Goal: Transaction & Acquisition: Book appointment/travel/reservation

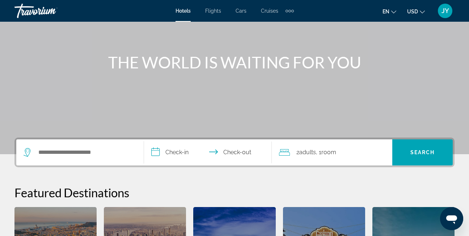
scroll to position [72, 0]
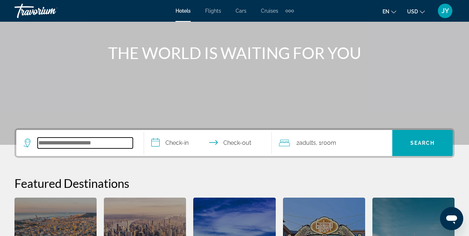
click at [89, 146] on input "Search widget" at bounding box center [85, 142] width 95 height 11
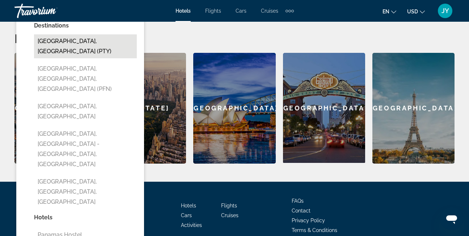
scroll to position [181, 0]
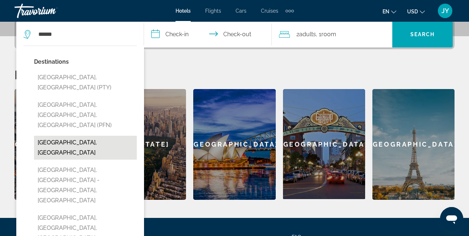
click at [76, 136] on button "[GEOGRAPHIC_DATA], [GEOGRAPHIC_DATA]" at bounding box center [85, 148] width 103 height 24
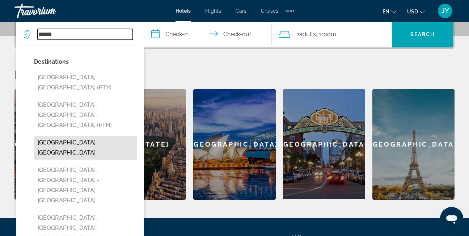
type input "**********"
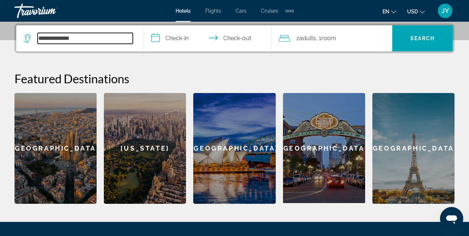
scroll to position [141, 0]
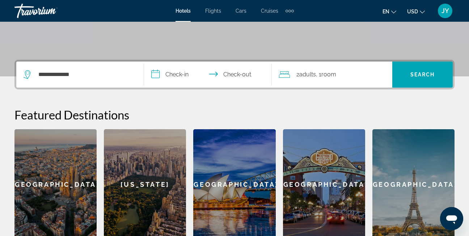
click at [169, 72] on input "**********" at bounding box center [209, 75] width 131 height 28
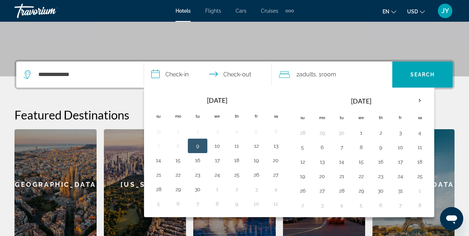
scroll to position [177, 0]
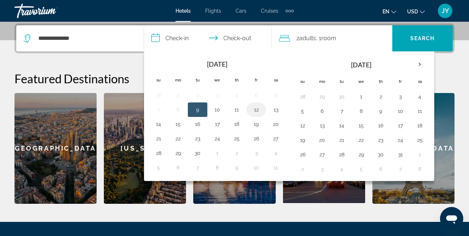
click at [252, 110] on button "12" at bounding box center [256, 110] width 12 height 10
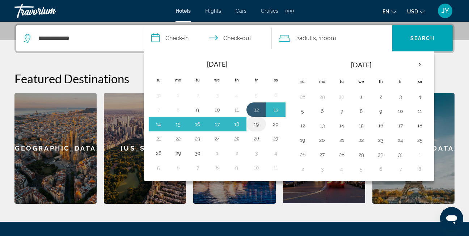
click at [255, 125] on button "19" at bounding box center [256, 124] width 12 height 10
type input "**********"
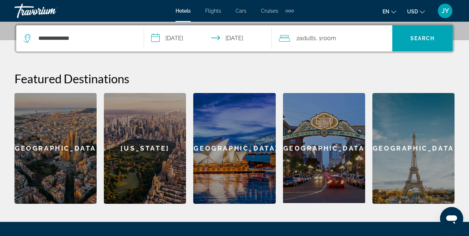
click at [336, 40] on span "Room" at bounding box center [328, 38] width 15 height 7
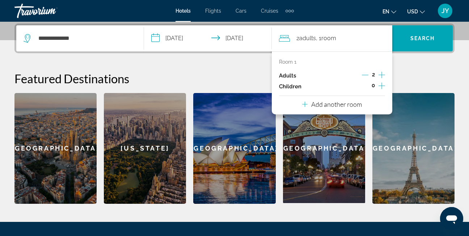
click at [367, 75] on icon "Decrement adults" at bounding box center [365, 75] width 7 height 0
click at [404, 71] on div "**********" at bounding box center [234, 114] width 469 height 180
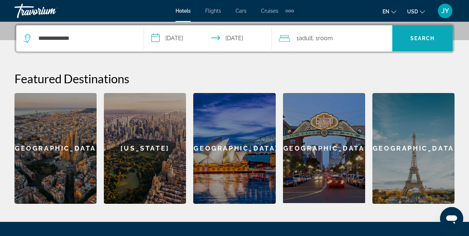
click at [408, 44] on span "Search widget" at bounding box center [422, 38] width 60 height 17
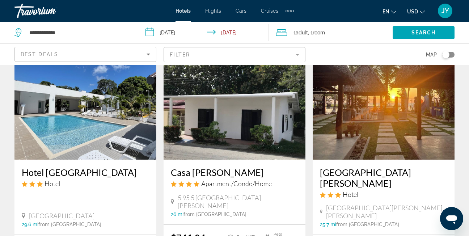
scroll to position [940, 0]
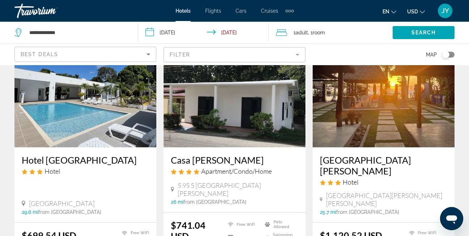
click at [87, 83] on img "Main content" at bounding box center [85, 89] width 142 height 116
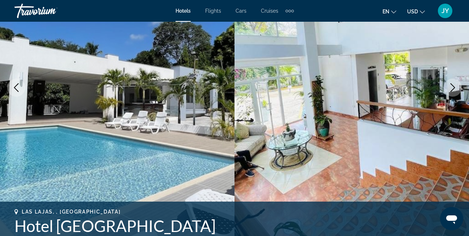
scroll to position [109, 0]
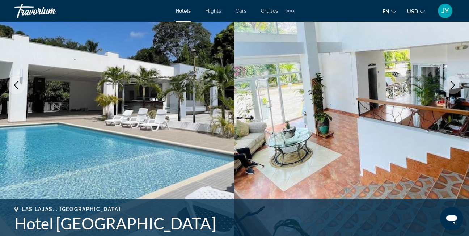
click at [454, 82] on icon "Next image" at bounding box center [452, 85] width 9 height 9
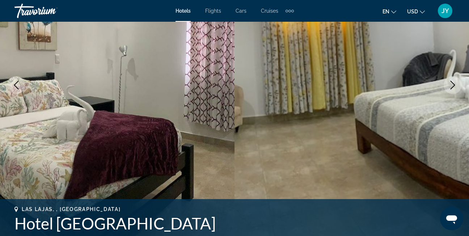
click at [454, 82] on icon "Next image" at bounding box center [452, 85] width 9 height 9
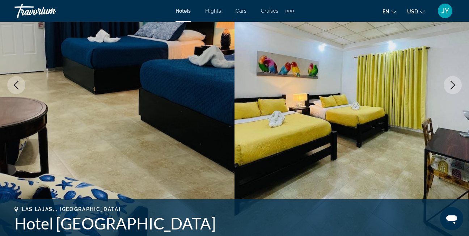
click at [454, 82] on icon "Next image" at bounding box center [452, 85] width 9 height 9
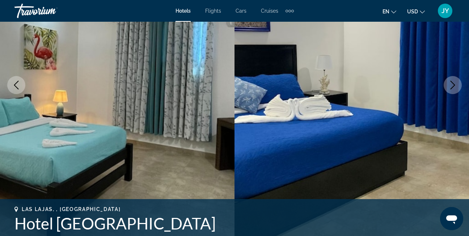
click at [454, 82] on icon "Next image" at bounding box center [452, 85] width 9 height 9
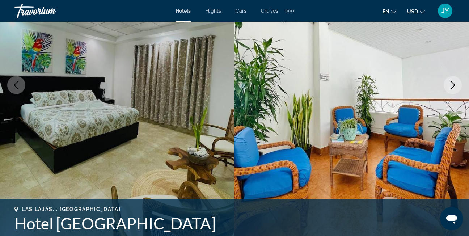
click at [454, 82] on icon "Next image" at bounding box center [452, 85] width 9 height 9
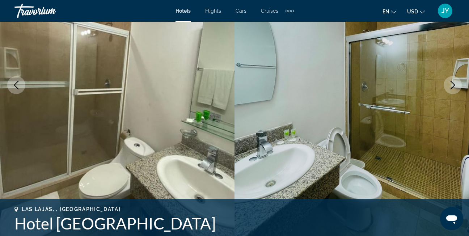
click at [454, 82] on icon "Next image" at bounding box center [452, 85] width 9 height 9
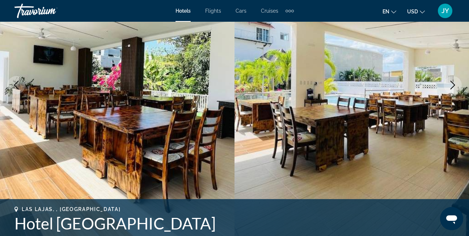
click at [454, 82] on icon "Next image" at bounding box center [452, 85] width 9 height 9
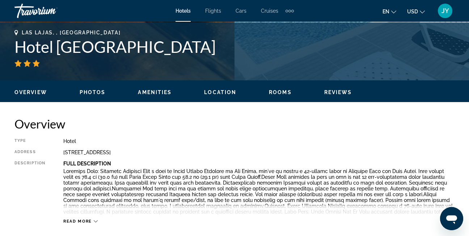
scroll to position [285, 0]
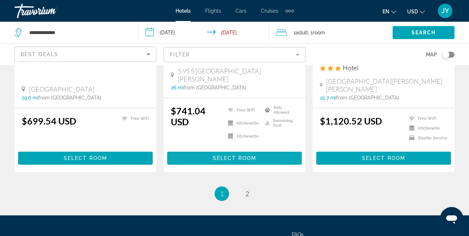
scroll to position [1042, 0]
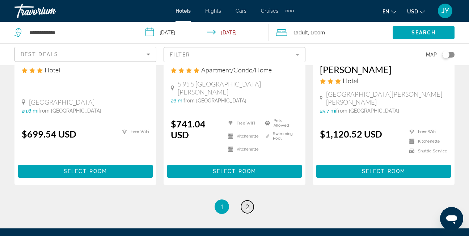
click at [249, 200] on link "page 2" at bounding box center [247, 206] width 13 height 13
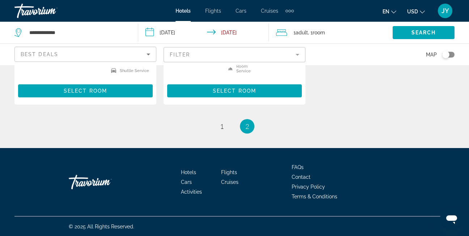
scroll to position [251, 0]
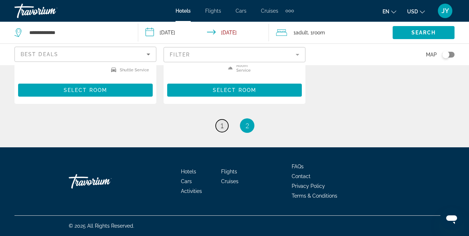
click at [221, 125] on span "1" at bounding box center [222, 126] width 4 height 8
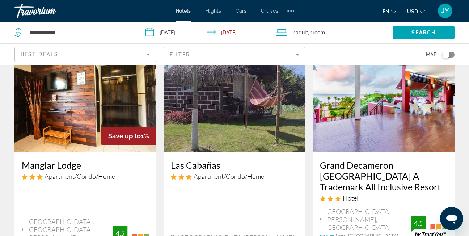
scroll to position [362, 0]
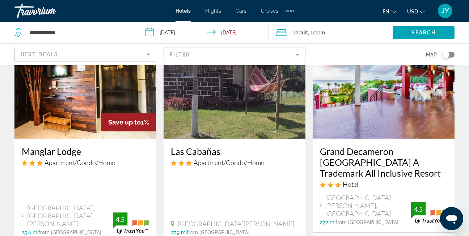
click at [348, 102] on img "Main content" at bounding box center [384, 81] width 142 height 116
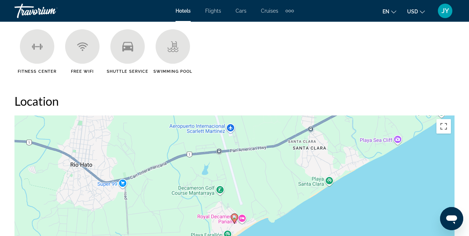
scroll to position [723, 0]
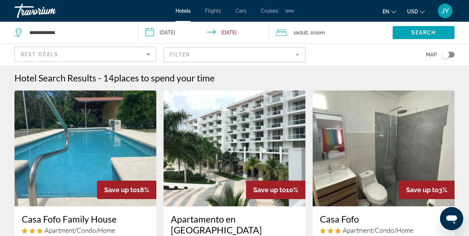
click at [258, 133] on img "Main content" at bounding box center [234, 148] width 142 height 116
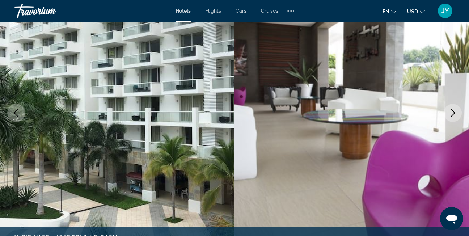
scroll to position [72, 0]
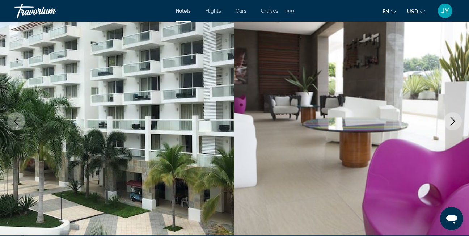
click at [453, 121] on icon "Next image" at bounding box center [452, 121] width 9 height 9
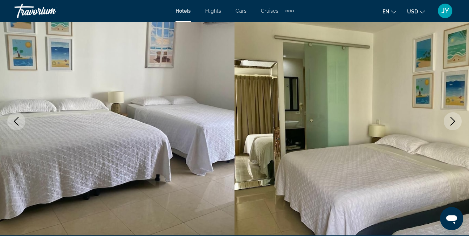
click at [453, 120] on icon "Next image" at bounding box center [452, 121] width 9 height 9
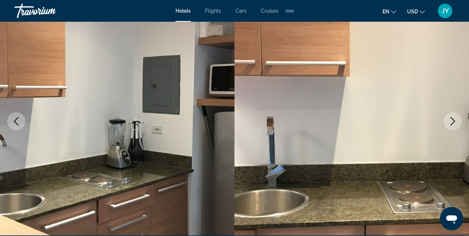
click at [453, 120] on icon "Next image" at bounding box center [452, 121] width 9 height 9
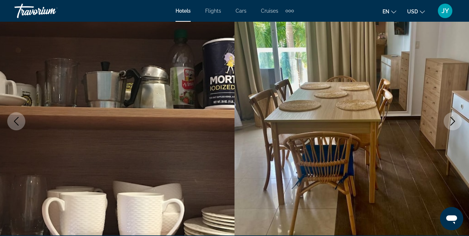
click at [453, 120] on icon "Next image" at bounding box center [452, 121] width 9 height 9
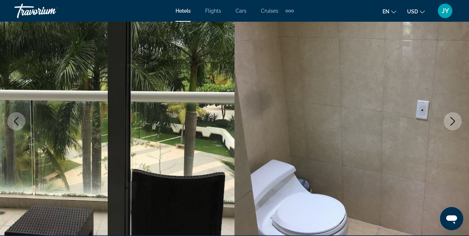
click at [453, 120] on icon "Next image" at bounding box center [452, 121] width 9 height 9
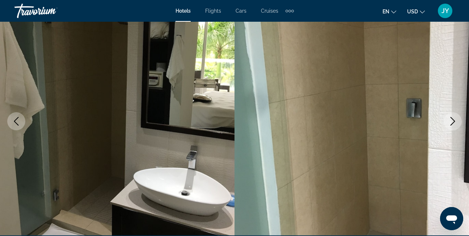
click at [453, 120] on icon "Next image" at bounding box center [452, 121] width 9 height 9
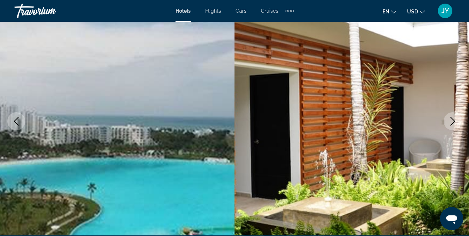
click at [453, 120] on icon "Next image" at bounding box center [452, 121] width 9 height 9
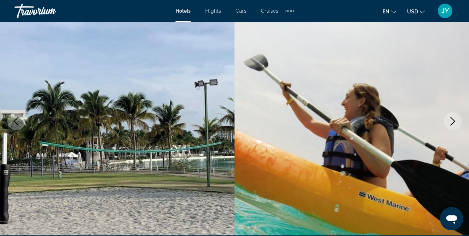
click at [453, 120] on icon "Next image" at bounding box center [452, 121] width 9 height 9
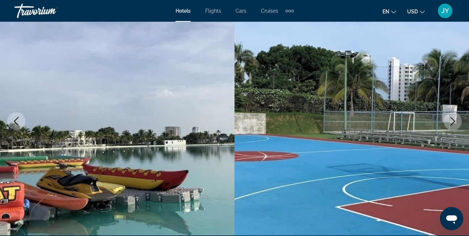
click at [453, 120] on icon "Next image" at bounding box center [452, 121] width 9 height 9
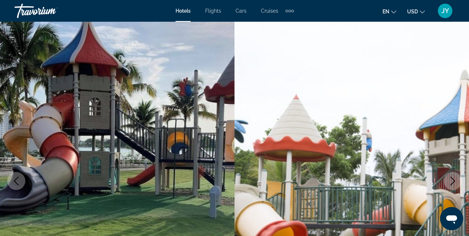
scroll to position [0, 0]
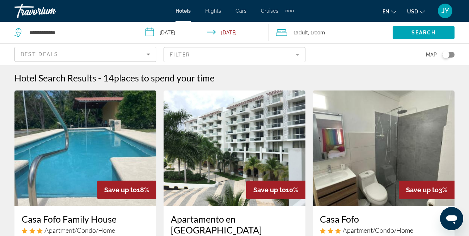
click at [221, 33] on input "**********" at bounding box center [205, 34] width 134 height 24
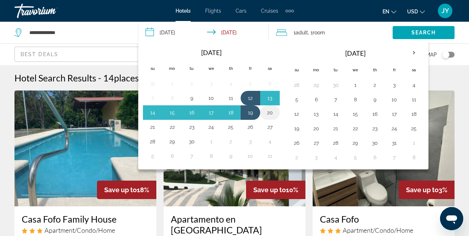
click at [268, 112] on button "20" at bounding box center [270, 112] width 12 height 10
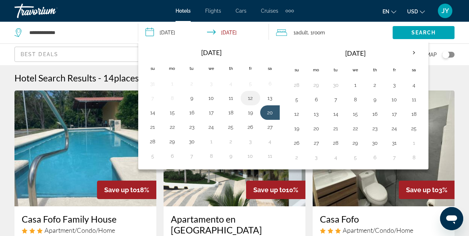
click at [249, 95] on button "12" at bounding box center [251, 98] width 12 height 10
type input "**********"
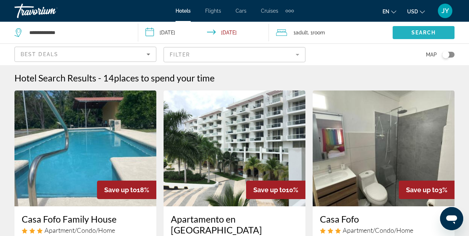
click at [397, 34] on span "Search widget" at bounding box center [423, 32] width 62 height 17
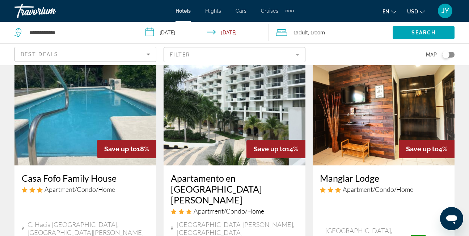
scroll to position [36, 0]
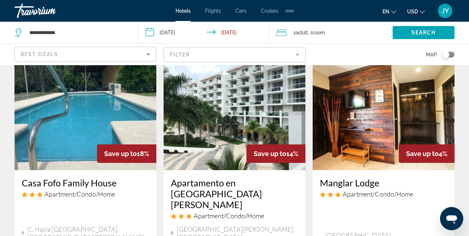
click at [103, 104] on img "Main content" at bounding box center [85, 112] width 142 height 116
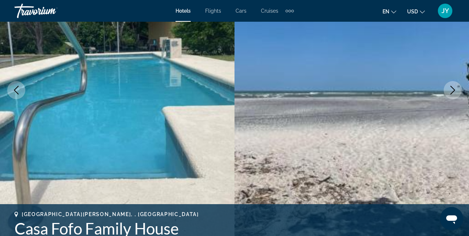
scroll to position [109, 0]
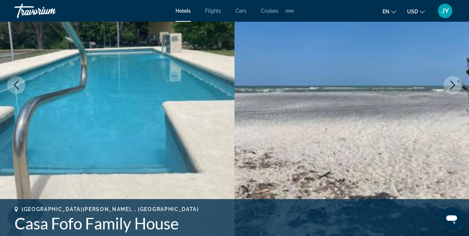
click at [453, 86] on icon "Next image" at bounding box center [452, 85] width 9 height 9
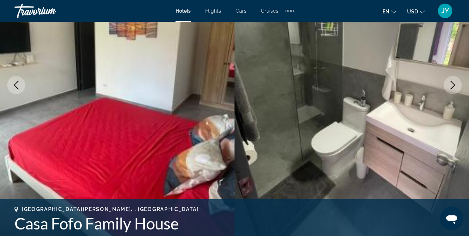
click at [453, 86] on icon "Next image" at bounding box center [452, 85] width 9 height 9
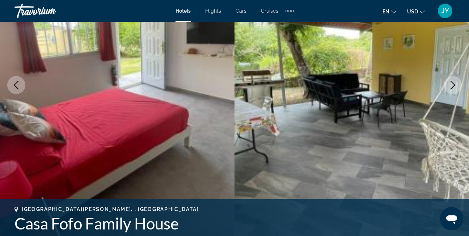
click at [453, 86] on icon "Next image" at bounding box center [452, 85] width 9 height 9
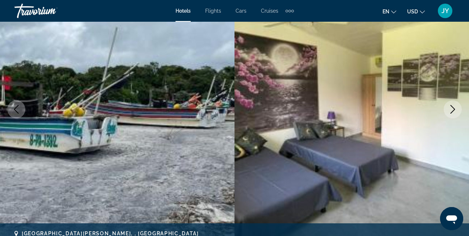
scroll to position [72, 0]
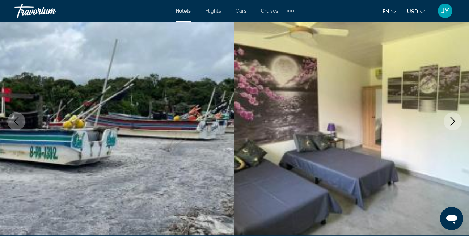
click at [13, 121] on icon "Previous image" at bounding box center [16, 121] width 9 height 9
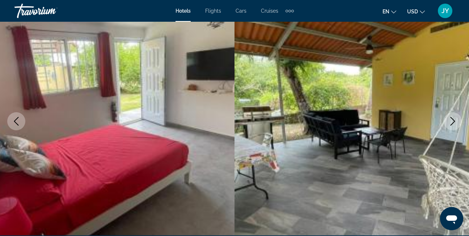
click at [454, 116] on button "Next image" at bounding box center [452, 121] width 18 height 18
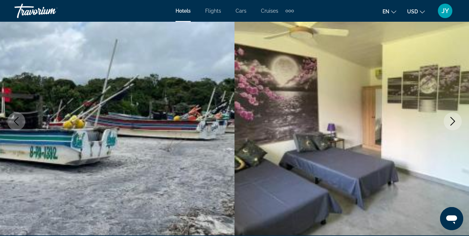
click at [454, 116] on button "Next image" at bounding box center [452, 121] width 18 height 18
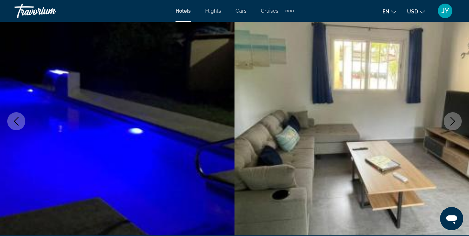
click at [453, 115] on button "Next image" at bounding box center [452, 121] width 18 height 18
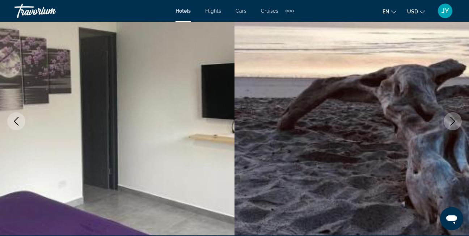
click at [453, 115] on button "Next image" at bounding box center [452, 121] width 18 height 18
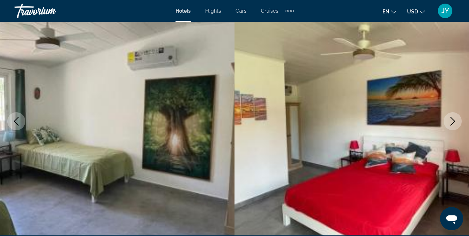
click at [453, 115] on button "Next image" at bounding box center [452, 121] width 18 height 18
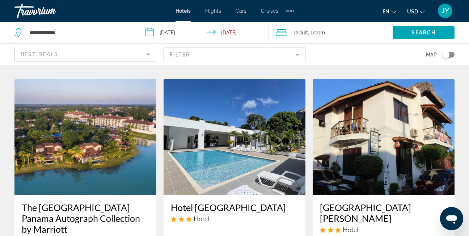
scroll to position [615, 0]
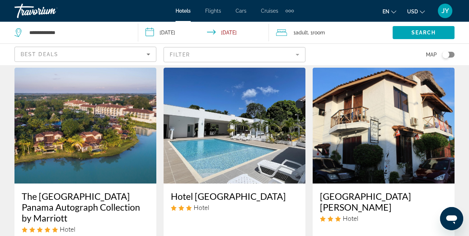
drag, startPoint x: 209, startPoint y: 84, endPoint x: 201, endPoint y: 95, distance: 13.5
click at [201, 95] on img "Main content" at bounding box center [234, 126] width 142 height 116
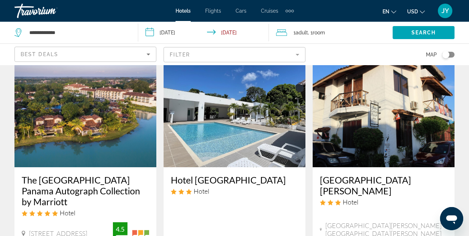
scroll to position [644, 0]
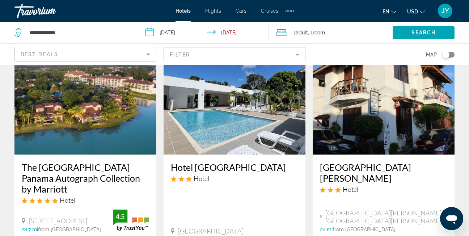
click at [333, 91] on img "Main content" at bounding box center [384, 97] width 142 height 116
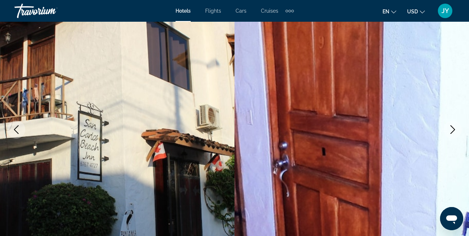
scroll to position [72, 0]
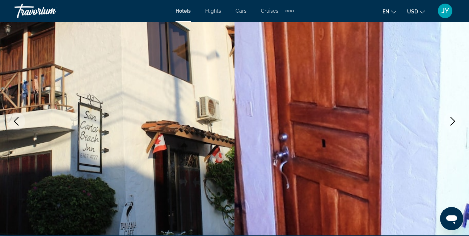
click at [453, 117] on icon "Next image" at bounding box center [452, 121] width 9 height 9
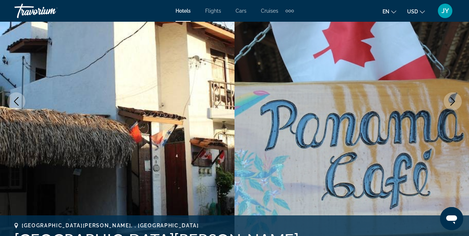
scroll to position [109, 0]
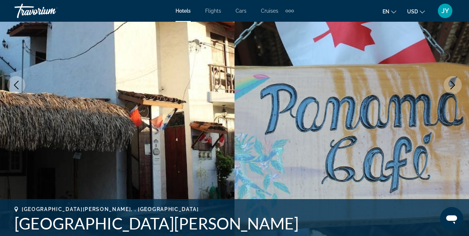
click at [449, 83] on icon "Next image" at bounding box center [452, 85] width 9 height 9
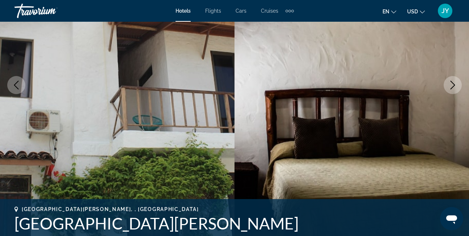
click at [449, 83] on icon "Next image" at bounding box center [452, 85] width 9 height 9
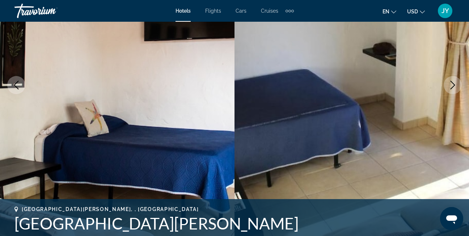
click at [449, 83] on icon "Next image" at bounding box center [452, 85] width 9 height 9
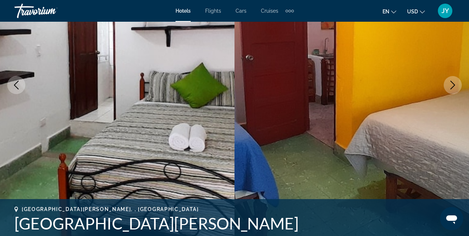
click at [449, 83] on icon "Next image" at bounding box center [452, 85] width 9 height 9
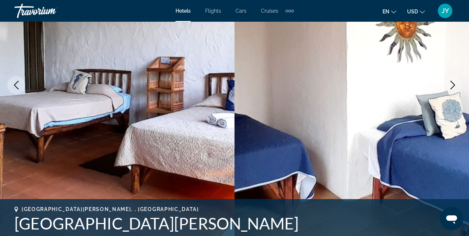
click at [449, 83] on icon "Next image" at bounding box center [452, 85] width 9 height 9
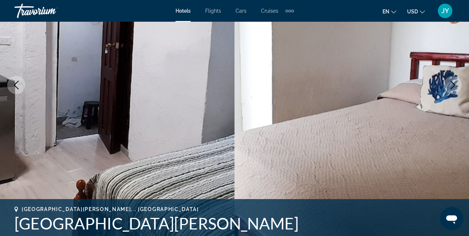
click at [449, 83] on icon "Next image" at bounding box center [452, 85] width 9 height 9
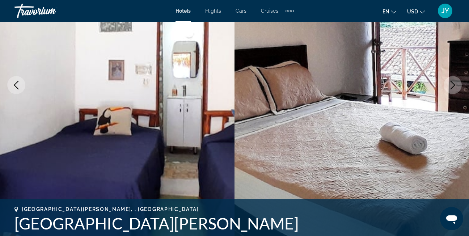
click at [449, 83] on icon "Next image" at bounding box center [452, 85] width 9 height 9
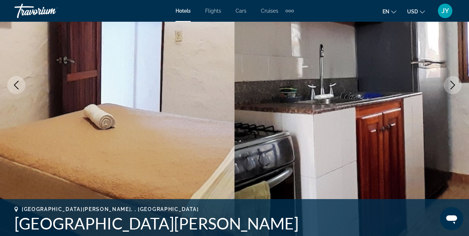
click at [449, 83] on icon "Next image" at bounding box center [452, 85] width 9 height 9
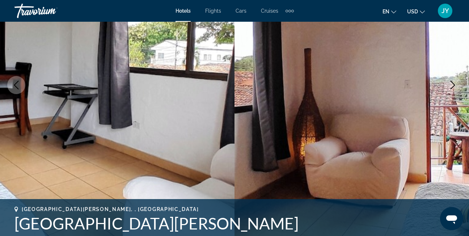
click at [449, 83] on icon "Next image" at bounding box center [452, 85] width 9 height 9
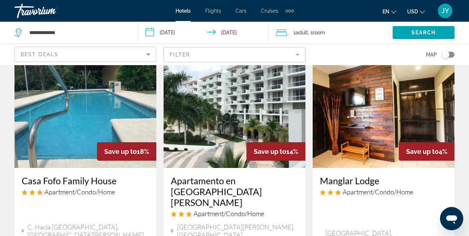
scroll to position [36, 0]
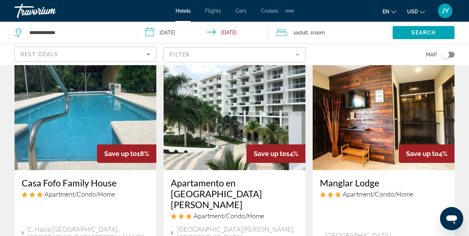
click at [344, 140] on img "Main content" at bounding box center [384, 112] width 142 height 116
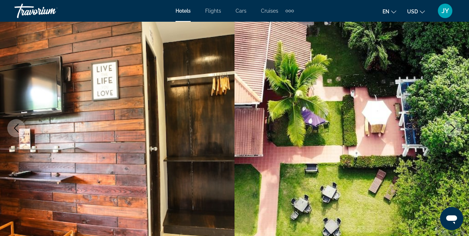
scroll to position [72, 0]
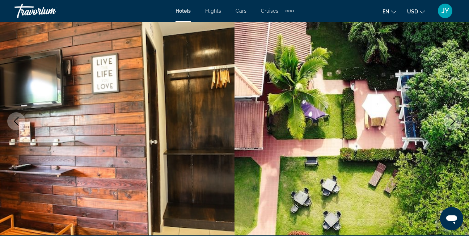
click at [449, 119] on icon "Next image" at bounding box center [452, 121] width 9 height 9
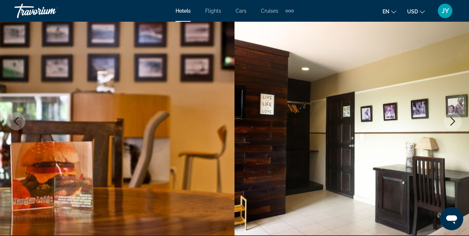
click at [449, 119] on icon "Next image" at bounding box center [452, 121] width 9 height 9
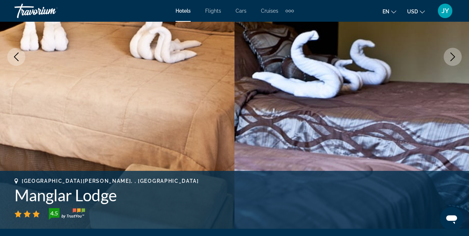
scroll to position [109, 0]
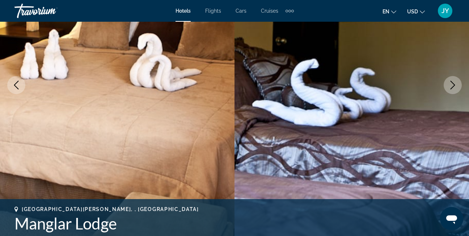
click at [448, 85] on button "Next image" at bounding box center [452, 85] width 18 height 18
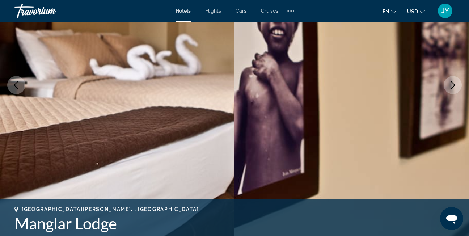
click at [448, 85] on button "Next image" at bounding box center [452, 85] width 18 height 18
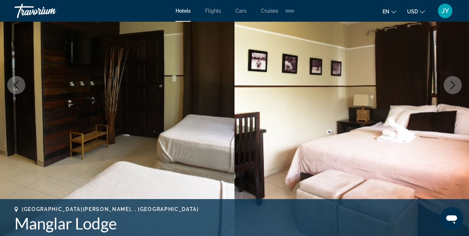
click at [448, 85] on button "Next image" at bounding box center [452, 85] width 18 height 18
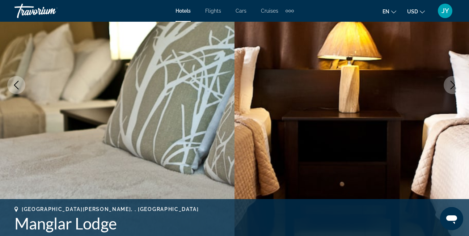
click at [448, 85] on button "Next image" at bounding box center [452, 85] width 18 height 18
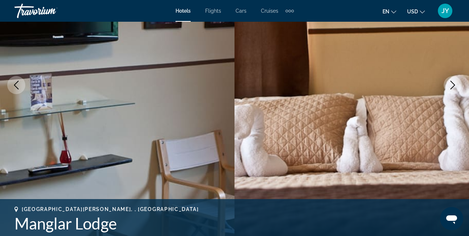
click at [448, 85] on button "Next image" at bounding box center [452, 85] width 18 height 18
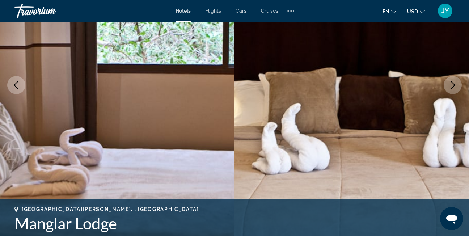
click at [448, 85] on button "Next image" at bounding box center [452, 85] width 18 height 18
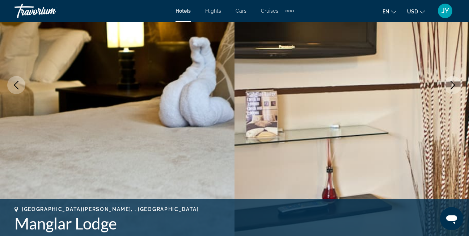
click at [448, 85] on button "Next image" at bounding box center [452, 85] width 18 height 18
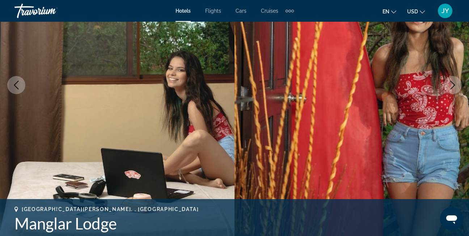
click at [447, 89] on button "Next image" at bounding box center [452, 85] width 18 height 18
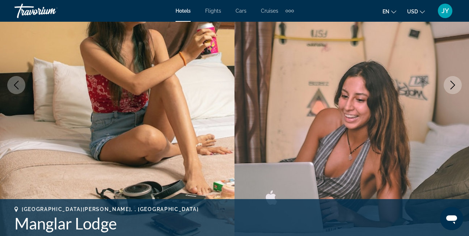
click at [448, 85] on icon "Next image" at bounding box center [452, 85] width 9 height 9
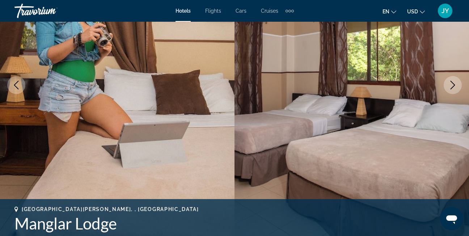
click at [448, 85] on icon "Next image" at bounding box center [452, 85] width 9 height 9
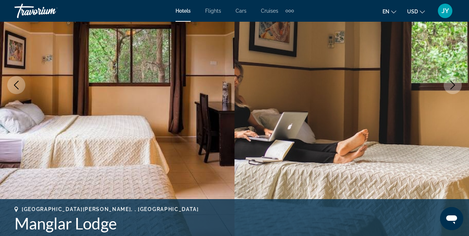
click at [448, 85] on icon "Next image" at bounding box center [452, 85] width 9 height 9
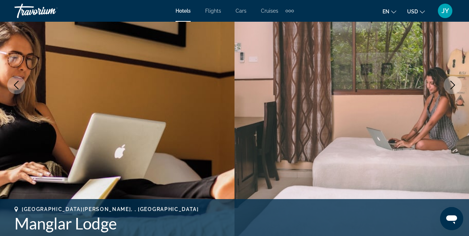
click at [448, 85] on icon "Next image" at bounding box center [452, 85] width 9 height 9
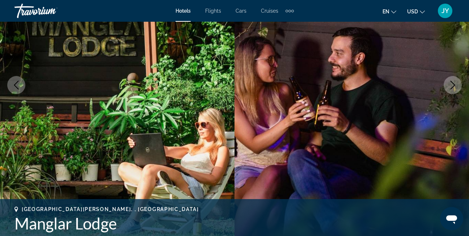
click at [448, 85] on icon "Next image" at bounding box center [452, 85] width 9 height 9
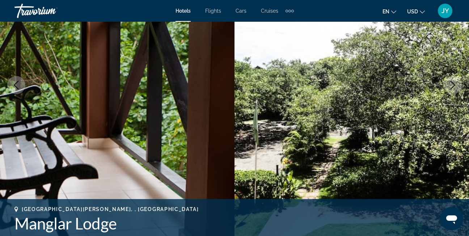
click at [448, 85] on icon "Next image" at bounding box center [452, 85] width 9 height 9
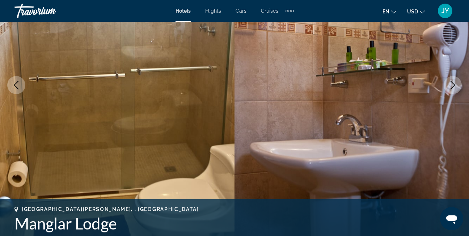
click at [448, 85] on button "Next image" at bounding box center [452, 85] width 18 height 18
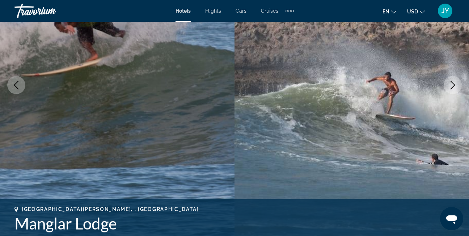
click at [447, 85] on button "Next image" at bounding box center [452, 85] width 18 height 18
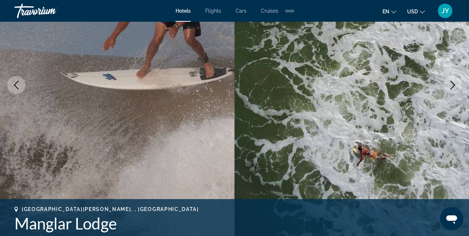
click at [447, 85] on button "Next image" at bounding box center [452, 85] width 18 height 18
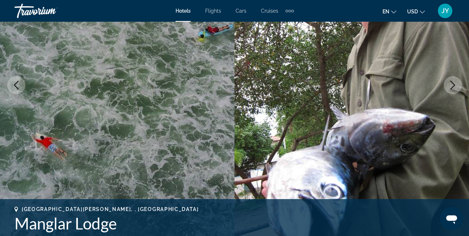
click at [447, 85] on button "Next image" at bounding box center [452, 85] width 18 height 18
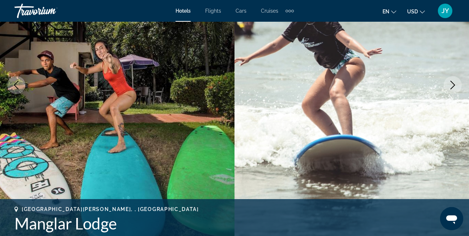
click at [447, 85] on button "Next image" at bounding box center [452, 85] width 18 height 18
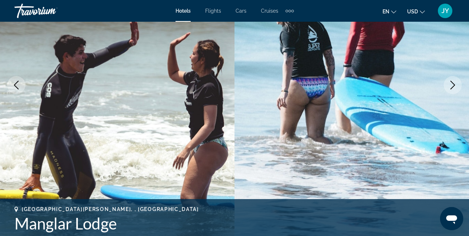
click at [447, 85] on button "Next image" at bounding box center [452, 85] width 18 height 18
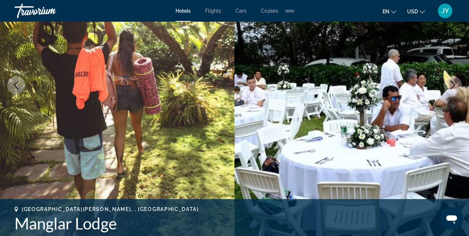
click at [447, 85] on button "Next image" at bounding box center [452, 85] width 18 height 18
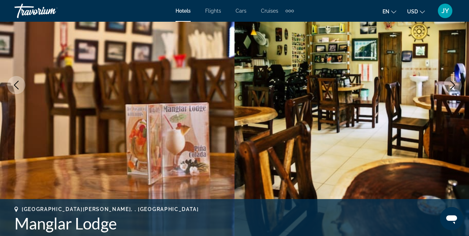
click at [447, 85] on button "Next image" at bounding box center [452, 85] width 18 height 18
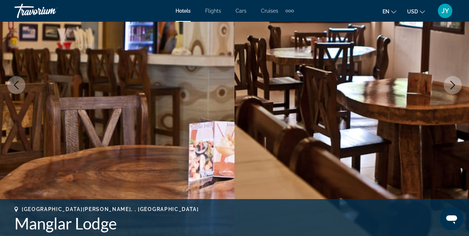
click at [447, 85] on button "Next image" at bounding box center [452, 85] width 18 height 18
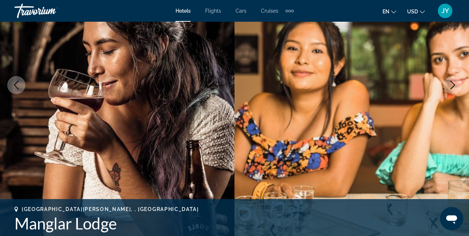
click at [447, 85] on button "Next image" at bounding box center [452, 85] width 18 height 18
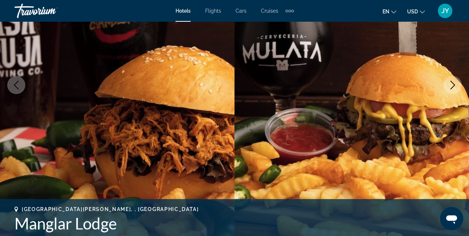
click at [447, 85] on button "Next image" at bounding box center [452, 85] width 18 height 18
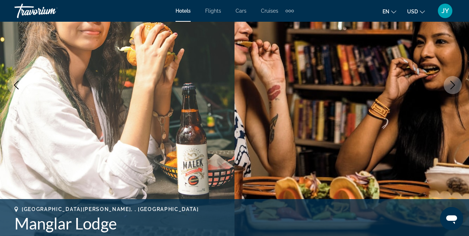
click at [447, 85] on button "Next image" at bounding box center [452, 85] width 18 height 18
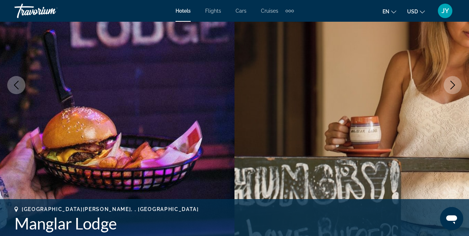
click at [447, 85] on button "Next image" at bounding box center [452, 85] width 18 height 18
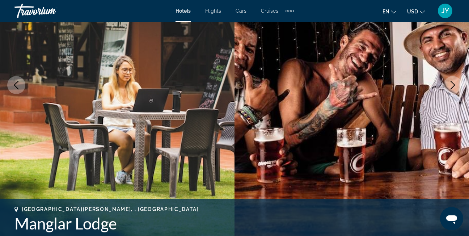
click at [446, 85] on button "Next image" at bounding box center [452, 85] width 18 height 18
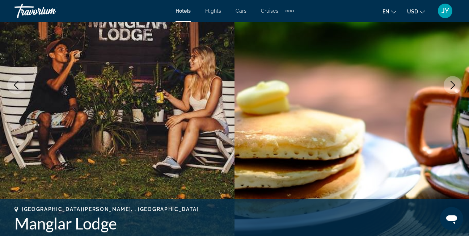
click at [20, 89] on button "Previous image" at bounding box center [16, 85] width 18 height 18
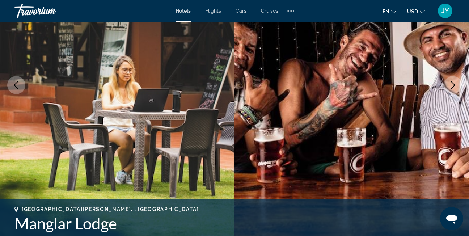
click at [454, 80] on button "Next image" at bounding box center [452, 85] width 18 height 18
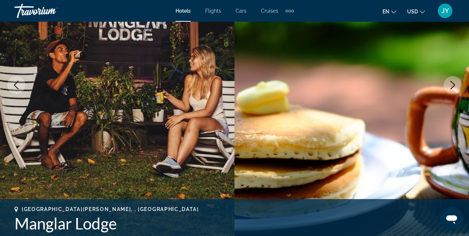
click at [453, 79] on button "Next image" at bounding box center [452, 85] width 18 height 18
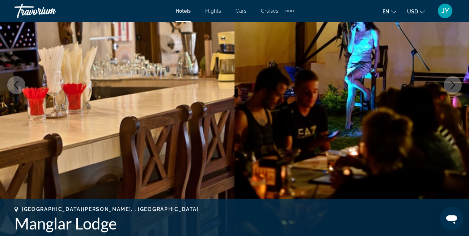
click at [453, 79] on button "Next image" at bounding box center [452, 85] width 18 height 18
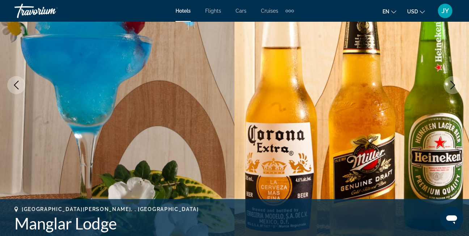
click at [452, 78] on button "Next image" at bounding box center [452, 85] width 18 height 18
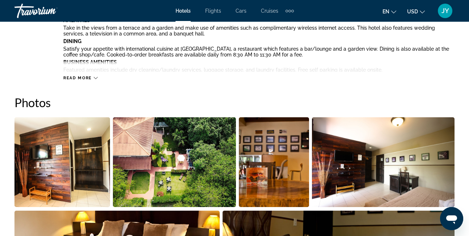
scroll to position [434, 0]
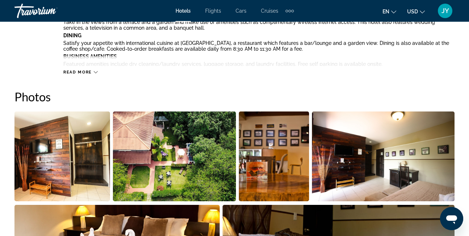
click at [98, 73] on div "Read more" at bounding box center [258, 65] width 391 height 20
click at [96, 73] on icon "Main content" at bounding box center [96, 72] width 4 height 4
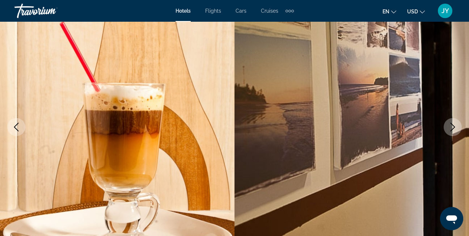
scroll to position [0, 0]
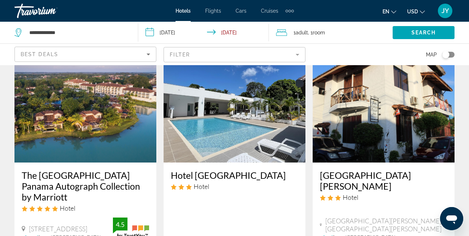
scroll to position [579, 0]
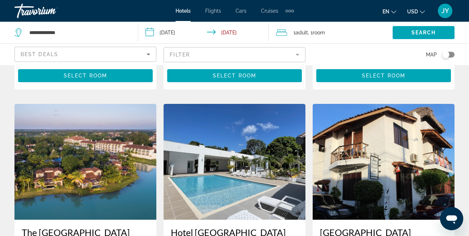
click at [68, 104] on img "Main content" at bounding box center [85, 162] width 142 height 116
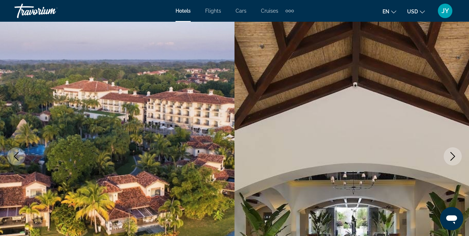
scroll to position [72, 0]
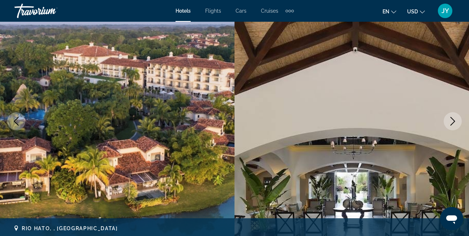
click at [453, 120] on icon "Next image" at bounding box center [452, 121] width 9 height 9
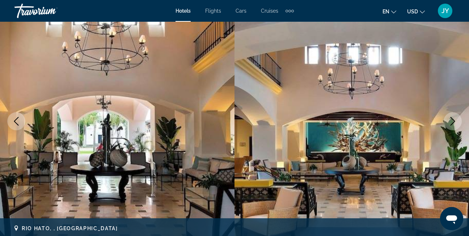
click at [453, 120] on icon "Next image" at bounding box center [452, 121] width 9 height 9
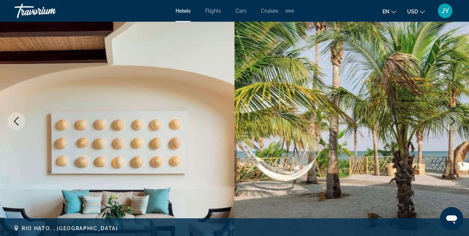
click at [454, 116] on button "Next image" at bounding box center [452, 121] width 18 height 18
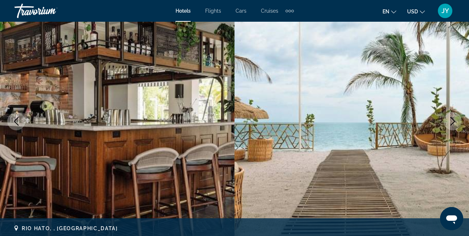
click at [454, 116] on button "Next image" at bounding box center [452, 121] width 18 height 18
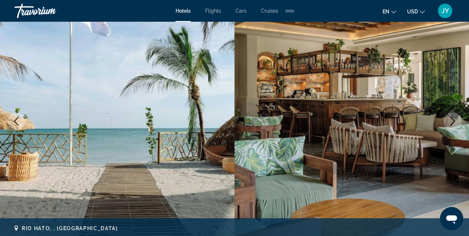
click at [454, 116] on button "Next image" at bounding box center [452, 121] width 18 height 18
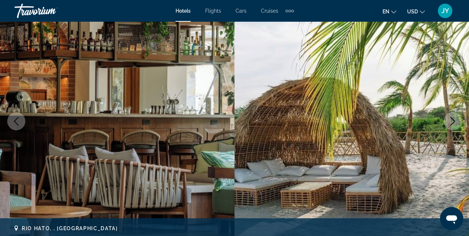
click at [454, 116] on button "Next image" at bounding box center [452, 121] width 18 height 18
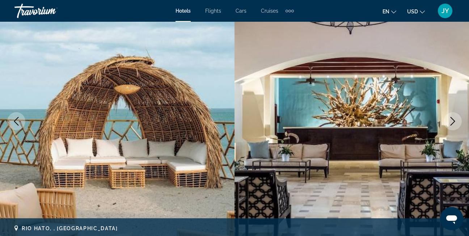
click at [454, 116] on button "Next image" at bounding box center [452, 121] width 18 height 18
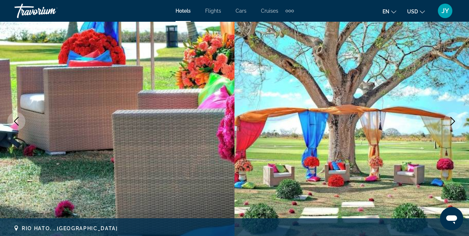
click at [454, 116] on button "Next image" at bounding box center [452, 121] width 18 height 18
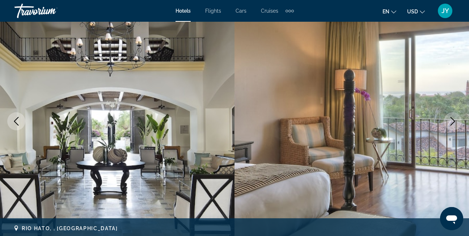
click at [454, 116] on button "Next image" at bounding box center [452, 121] width 18 height 18
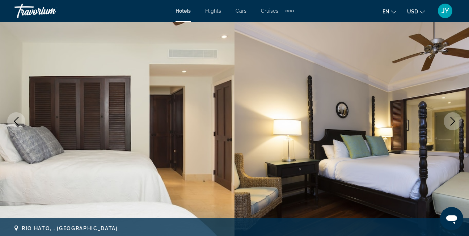
click at [455, 116] on button "Next image" at bounding box center [452, 121] width 18 height 18
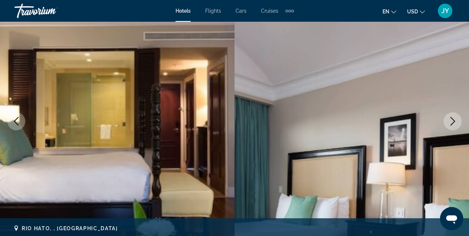
click at [455, 116] on button "Next image" at bounding box center [452, 121] width 18 height 18
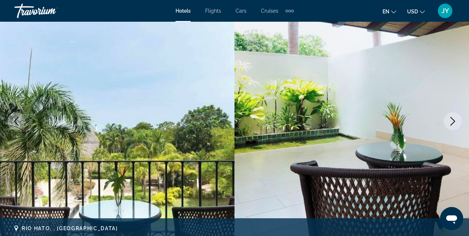
click at [455, 116] on button "Next image" at bounding box center [452, 121] width 18 height 18
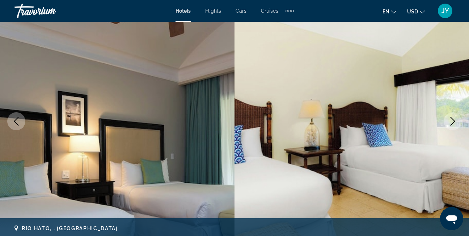
click at [455, 116] on button "Next image" at bounding box center [452, 121] width 18 height 18
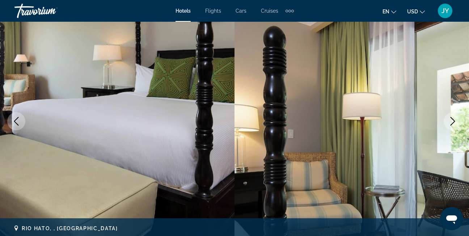
click at [455, 116] on button "Next image" at bounding box center [452, 121] width 18 height 18
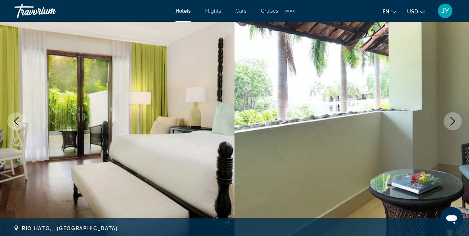
click at [455, 116] on button "Next image" at bounding box center [452, 121] width 18 height 18
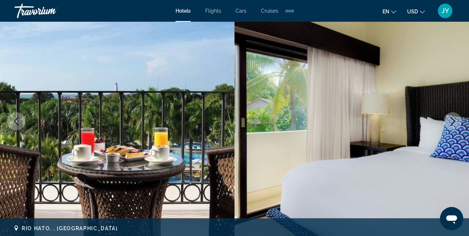
click at [455, 116] on button "Next image" at bounding box center [452, 121] width 18 height 18
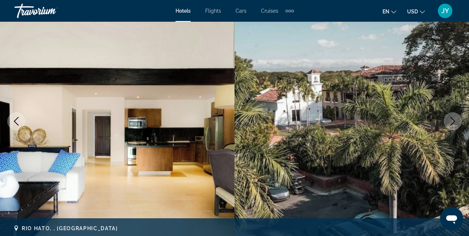
click at [455, 116] on button "Next image" at bounding box center [452, 121] width 18 height 18
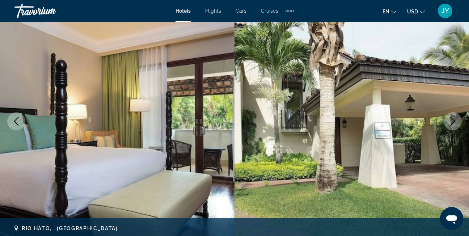
click at [455, 116] on button "Next image" at bounding box center [452, 121] width 18 height 18
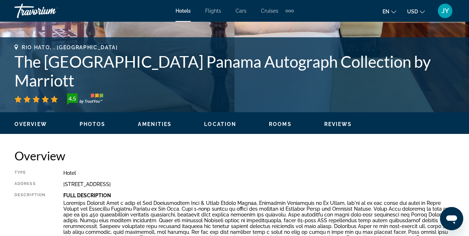
scroll to position [326, 0]
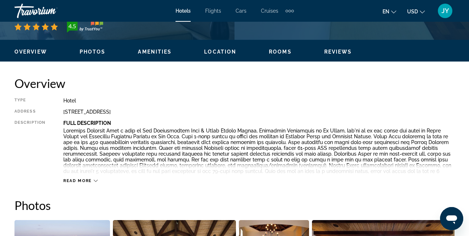
click at [92, 180] on div "Read more" at bounding box center [80, 180] width 34 height 5
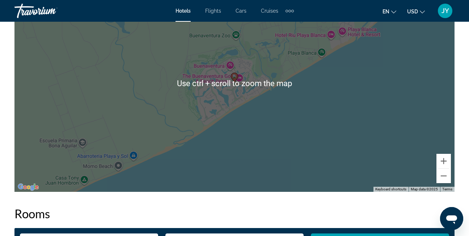
scroll to position [904, 0]
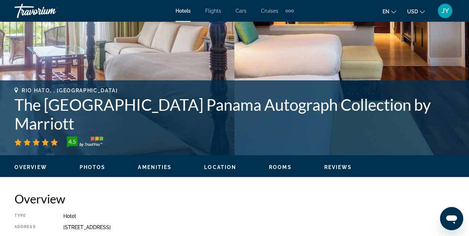
scroll to position [182, 0]
